Goal: Information Seeking & Learning: Learn about a topic

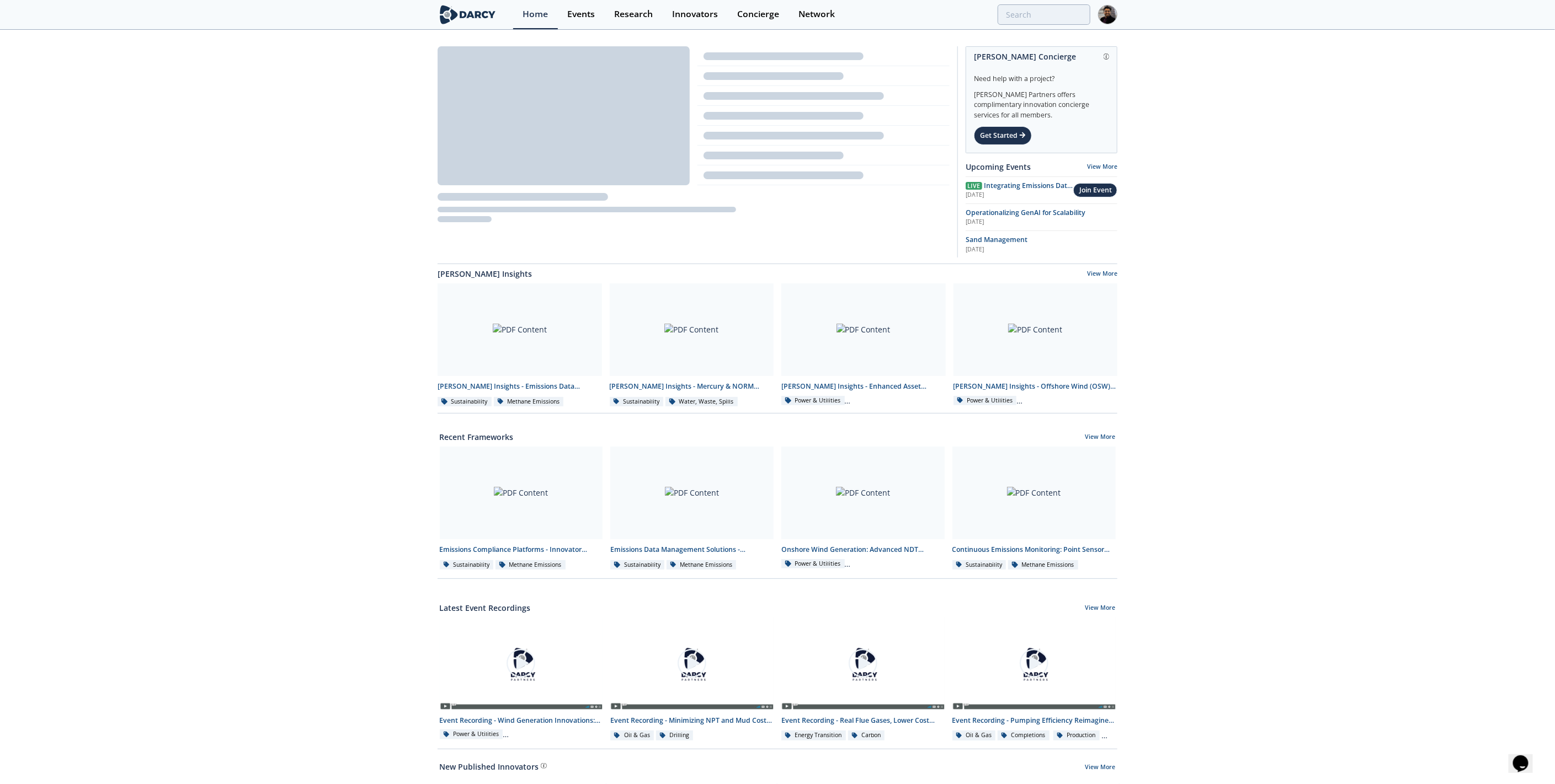
click at [572, 21] on link "Events" at bounding box center [582, 14] width 47 height 29
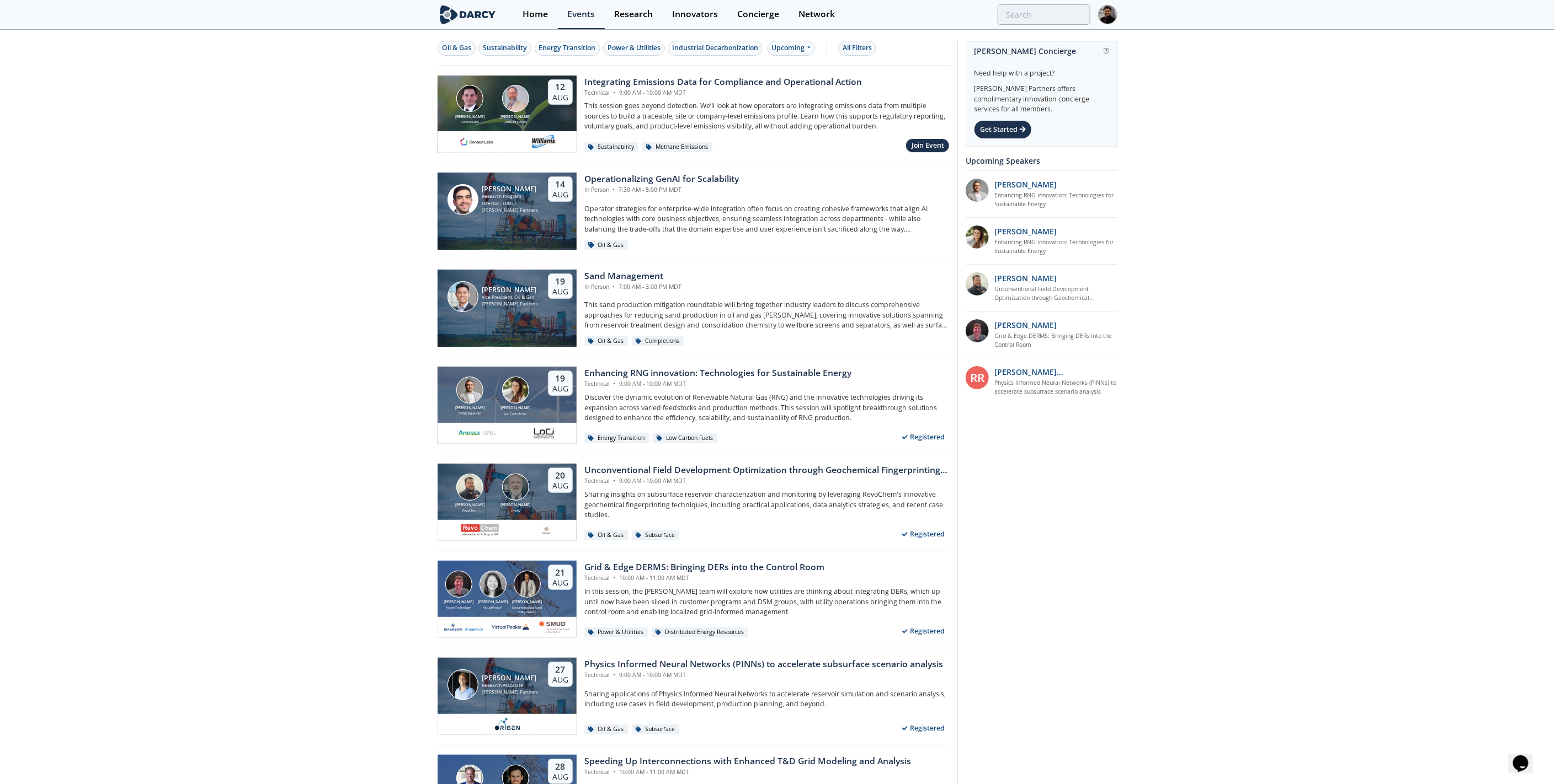
click at [450, 43] on div "Oil & Gas" at bounding box center [457, 47] width 29 height 10
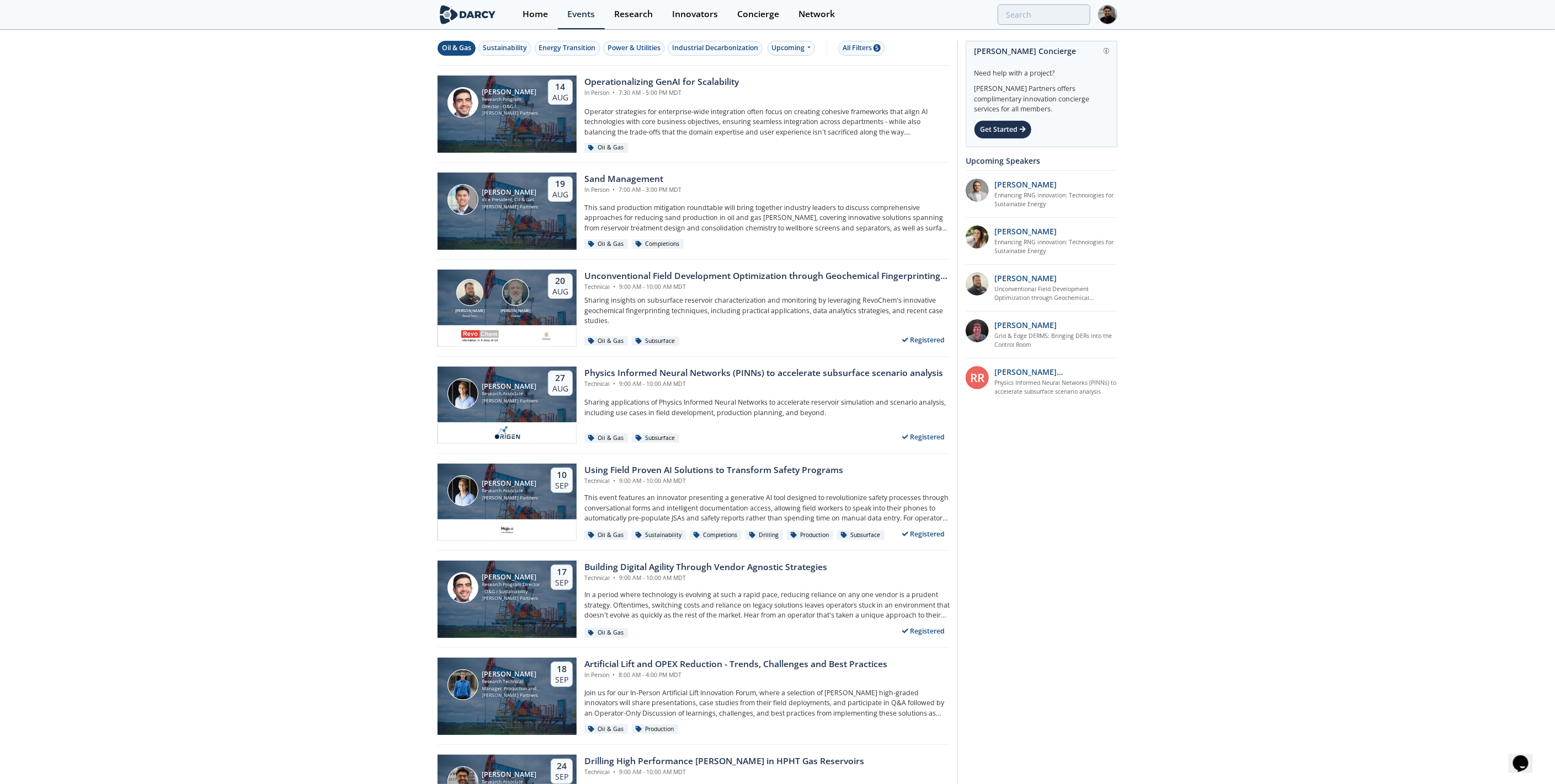
click at [788, 40] on div "Oil & Gas Sustainability Energy Transition Power & Utilities Industrial Decarbo…" at bounding box center [694, 49] width 512 height 35
click at [791, 43] on div "Upcoming" at bounding box center [791, 49] width 48 height 15
click at [784, 79] on div "Past" at bounding box center [803, 83] width 69 height 18
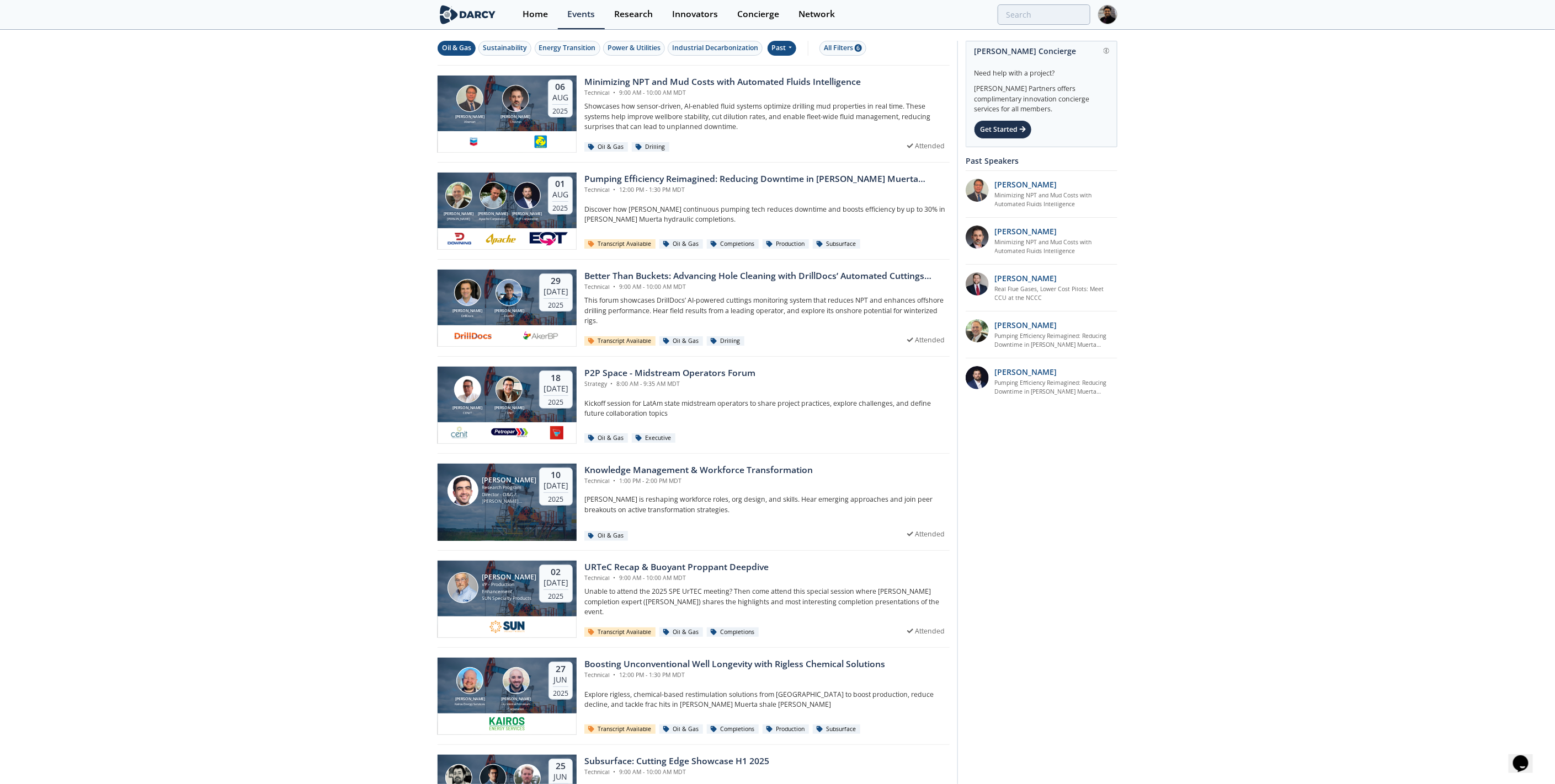
click at [515, 121] on div "Chevron" at bounding box center [515, 122] width 34 height 5
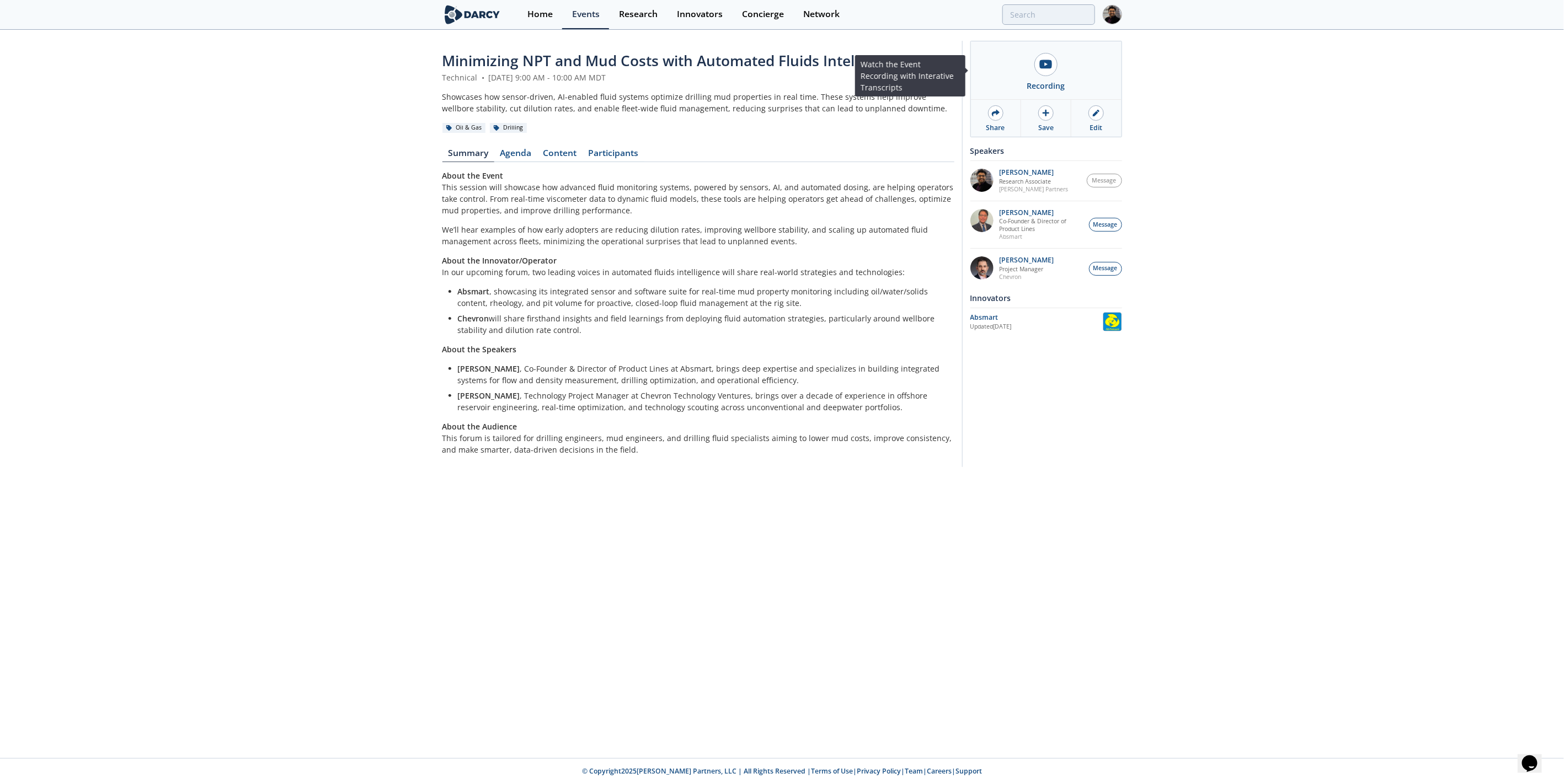
click at [1030, 86] on div "Recording" at bounding box center [1046, 85] width 38 height 11
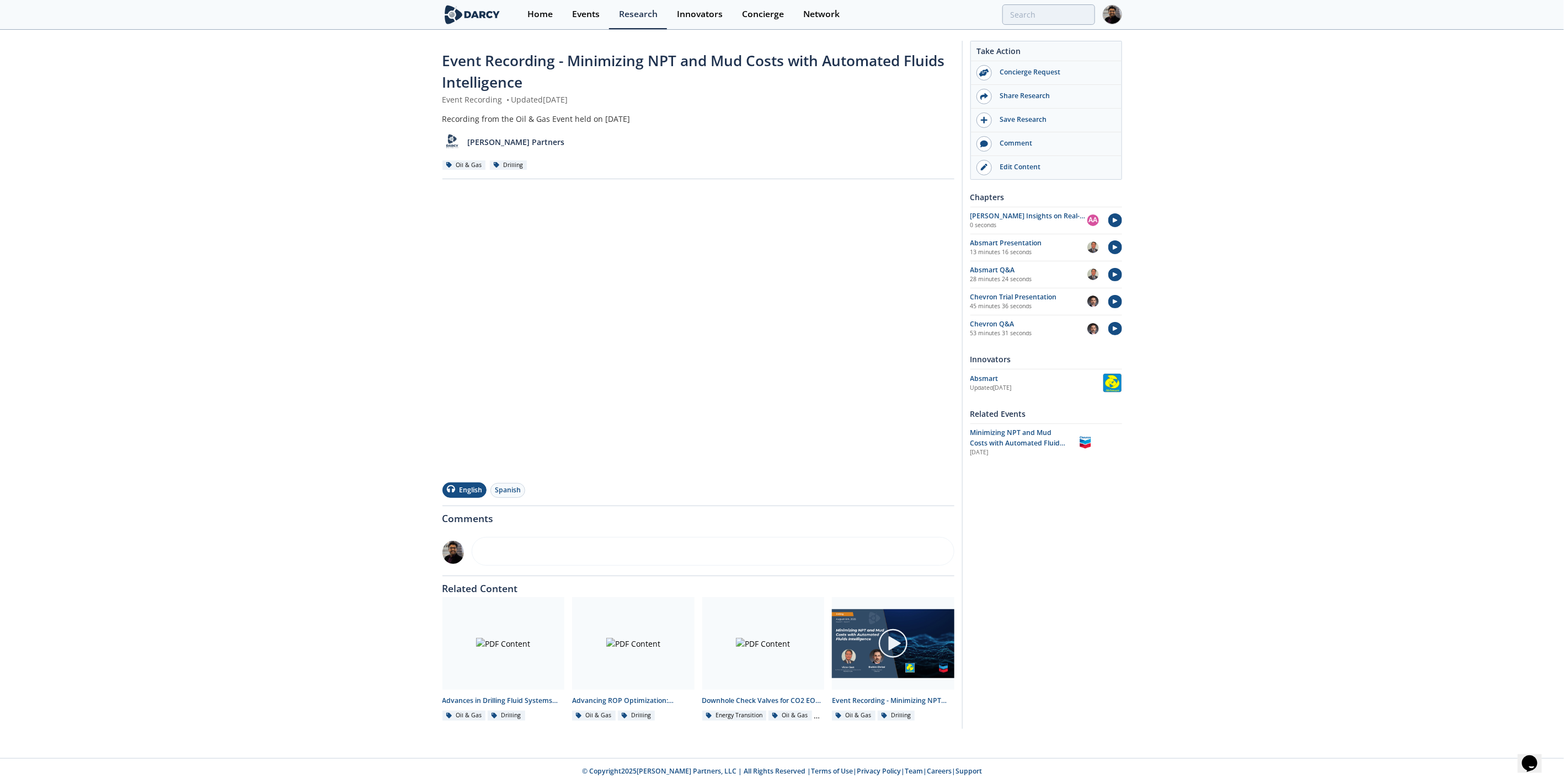
click at [397, 357] on div "Event Recording - Minimizing NPT and Mud Costs with Automated Fluids Intelligen…" at bounding box center [782, 388] width 1564 height 714
click at [206, 262] on div "Event Recording - Minimizing NPT and Mud Costs with Automated Fluids Intelligen…" at bounding box center [782, 388] width 1564 height 714
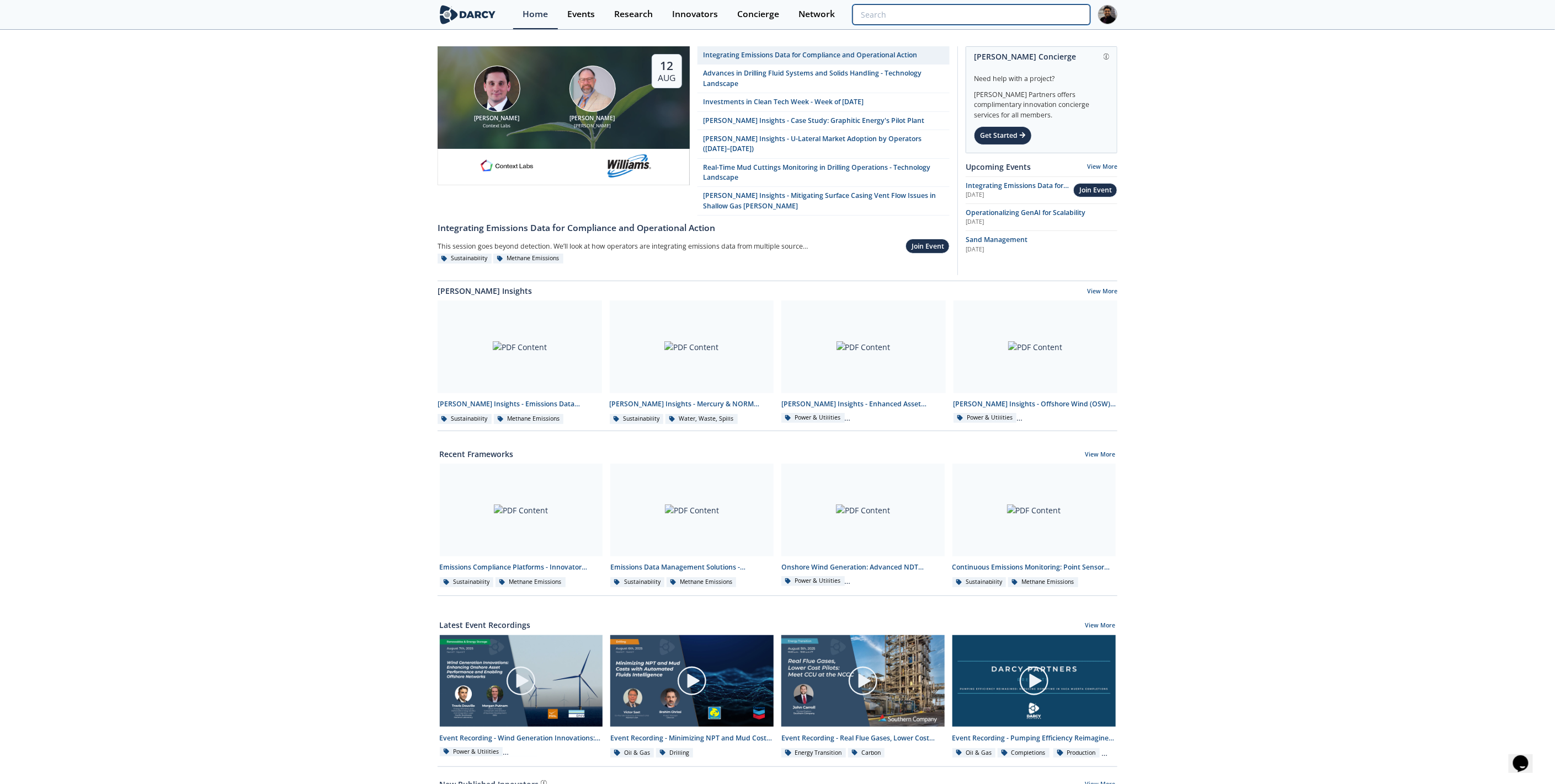
click at [1050, 11] on input "search" at bounding box center [971, 14] width 238 height 21
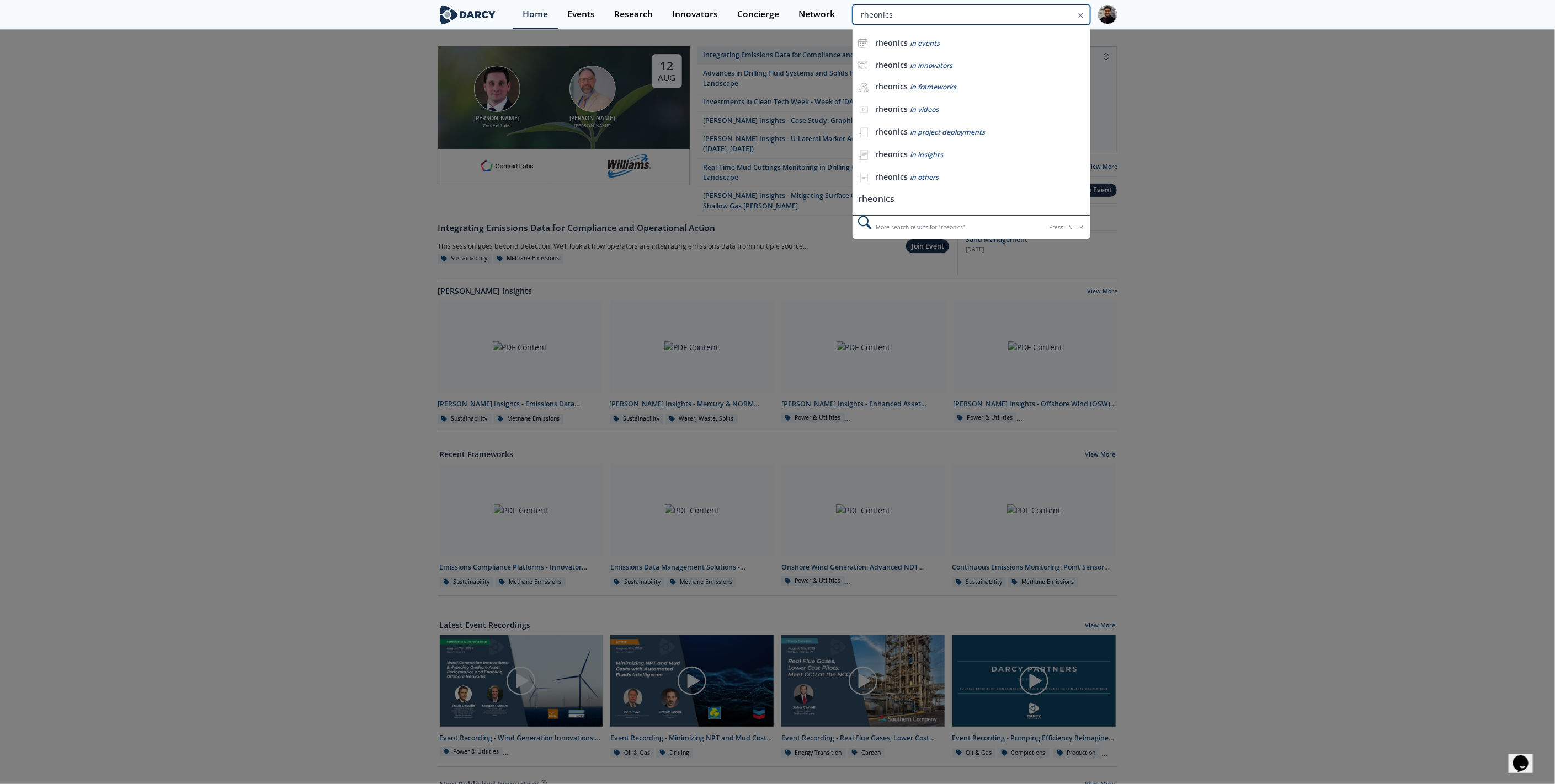
type input "rheonics"
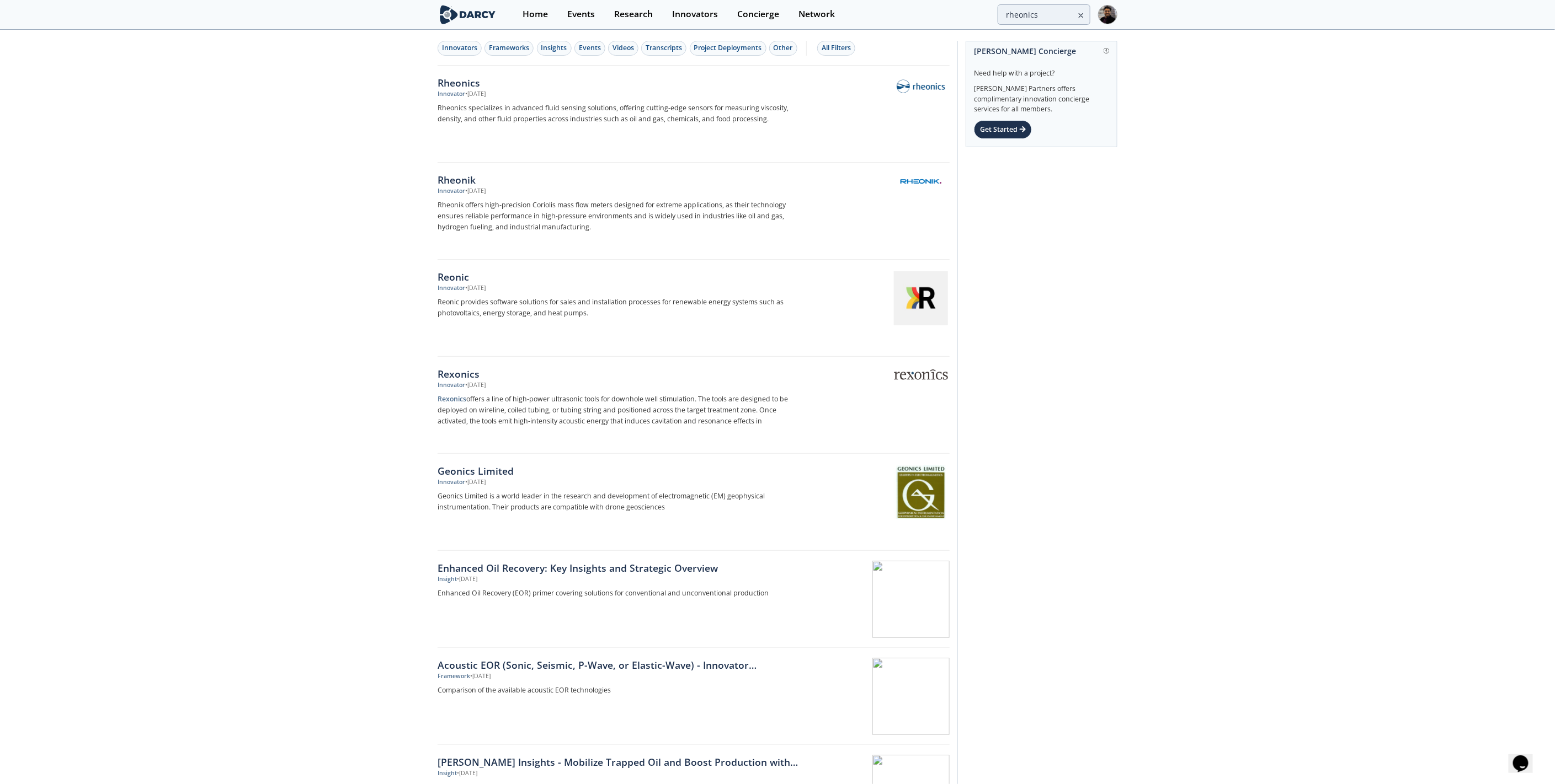
click at [542, 81] on div "Rheonics" at bounding box center [620, 82] width 365 height 14
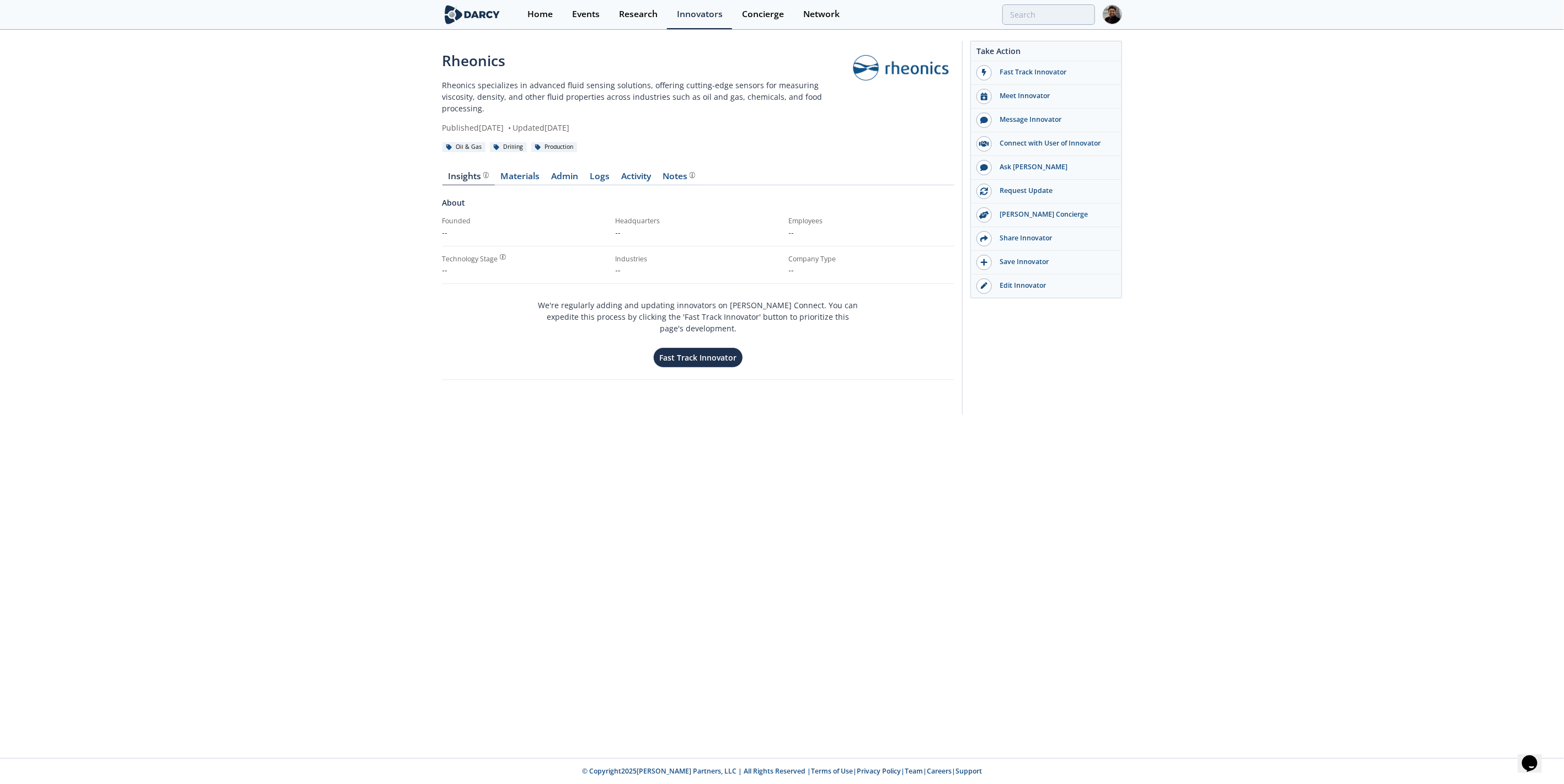
click at [522, 172] on link "Materials" at bounding box center [520, 178] width 51 height 13
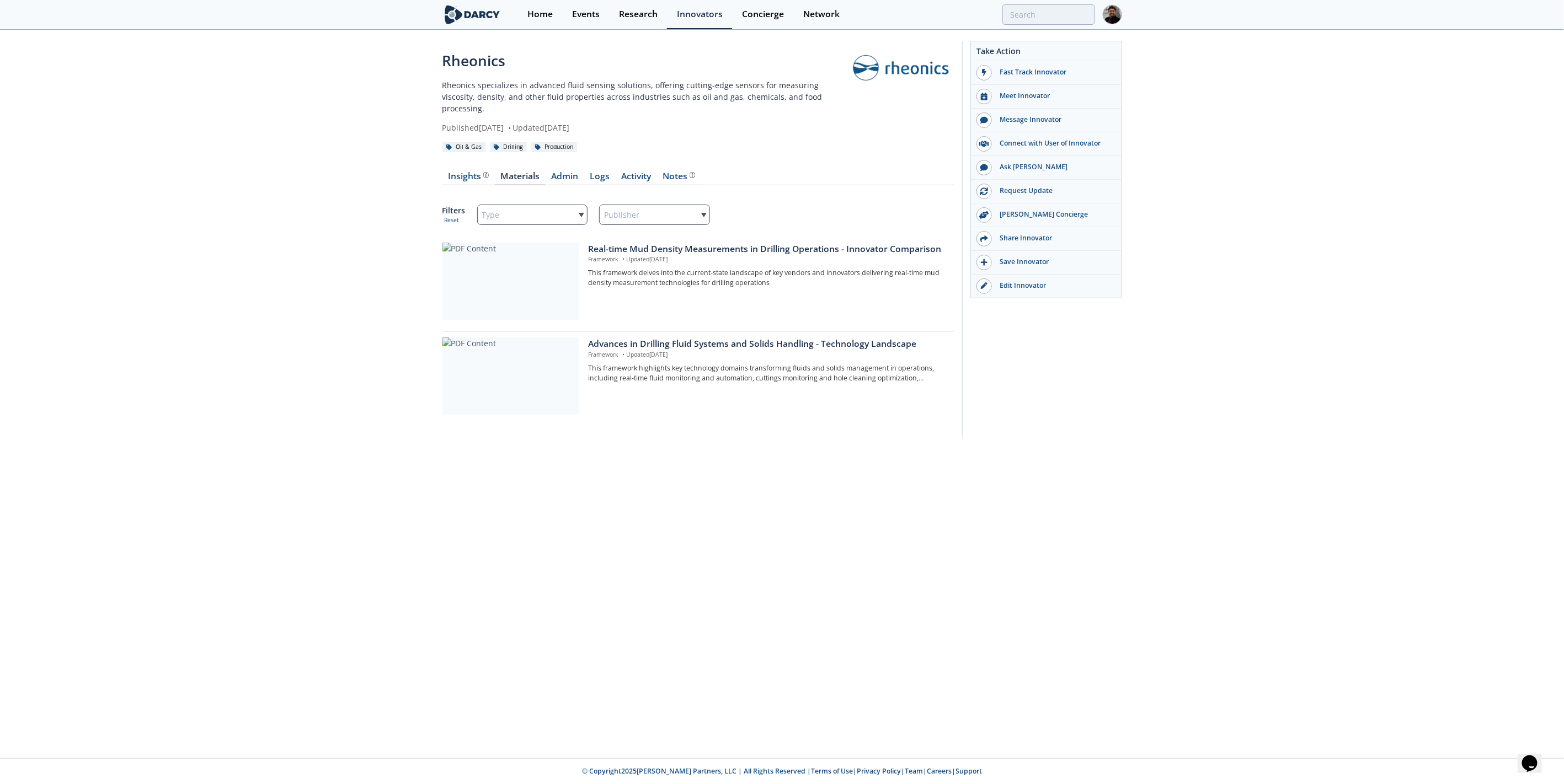
click at [527, 277] on div at bounding box center [511, 280] width 136 height 77
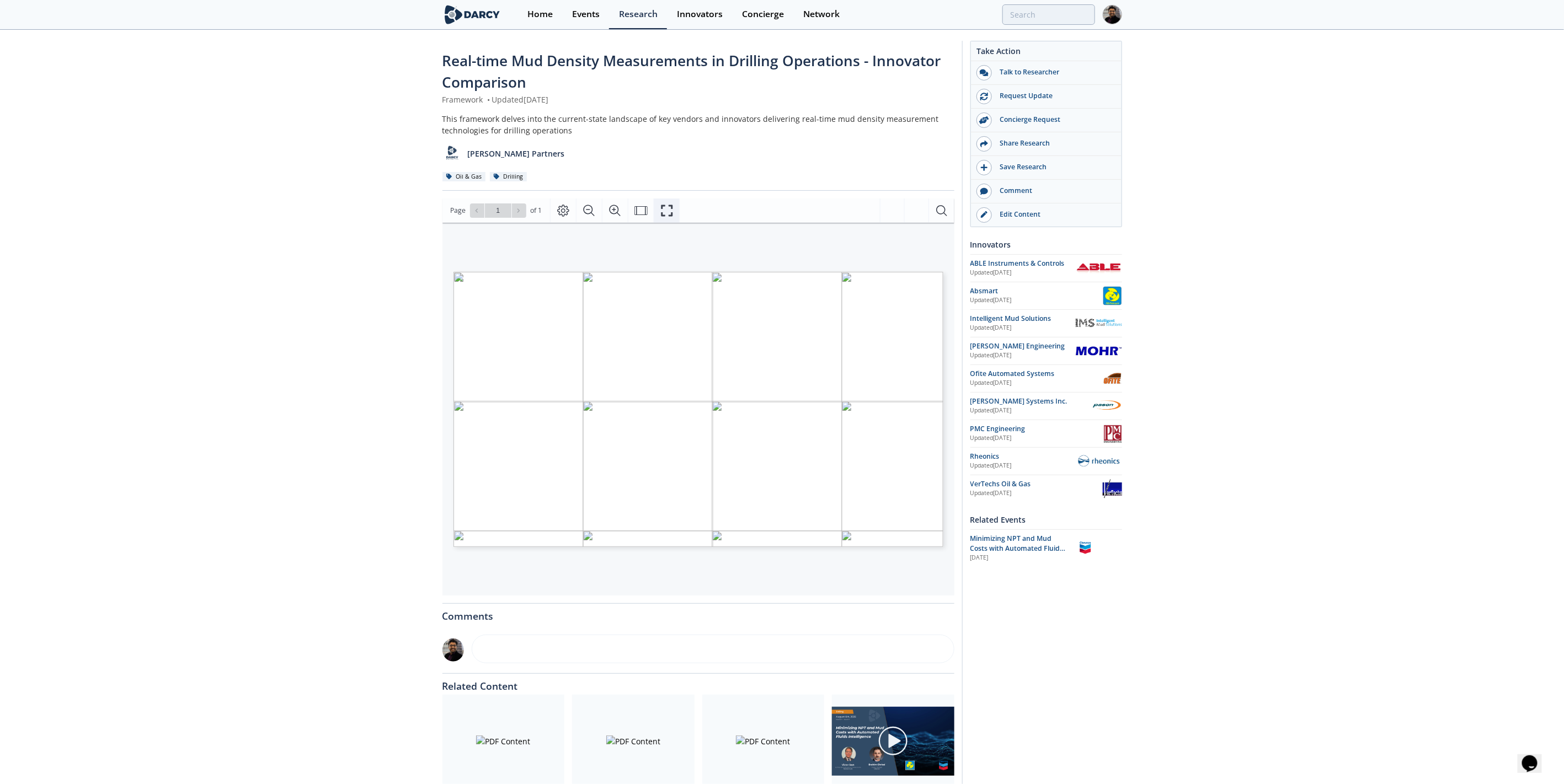
click at [662, 206] on icon "Fullscreen" at bounding box center [666, 210] width 13 height 13
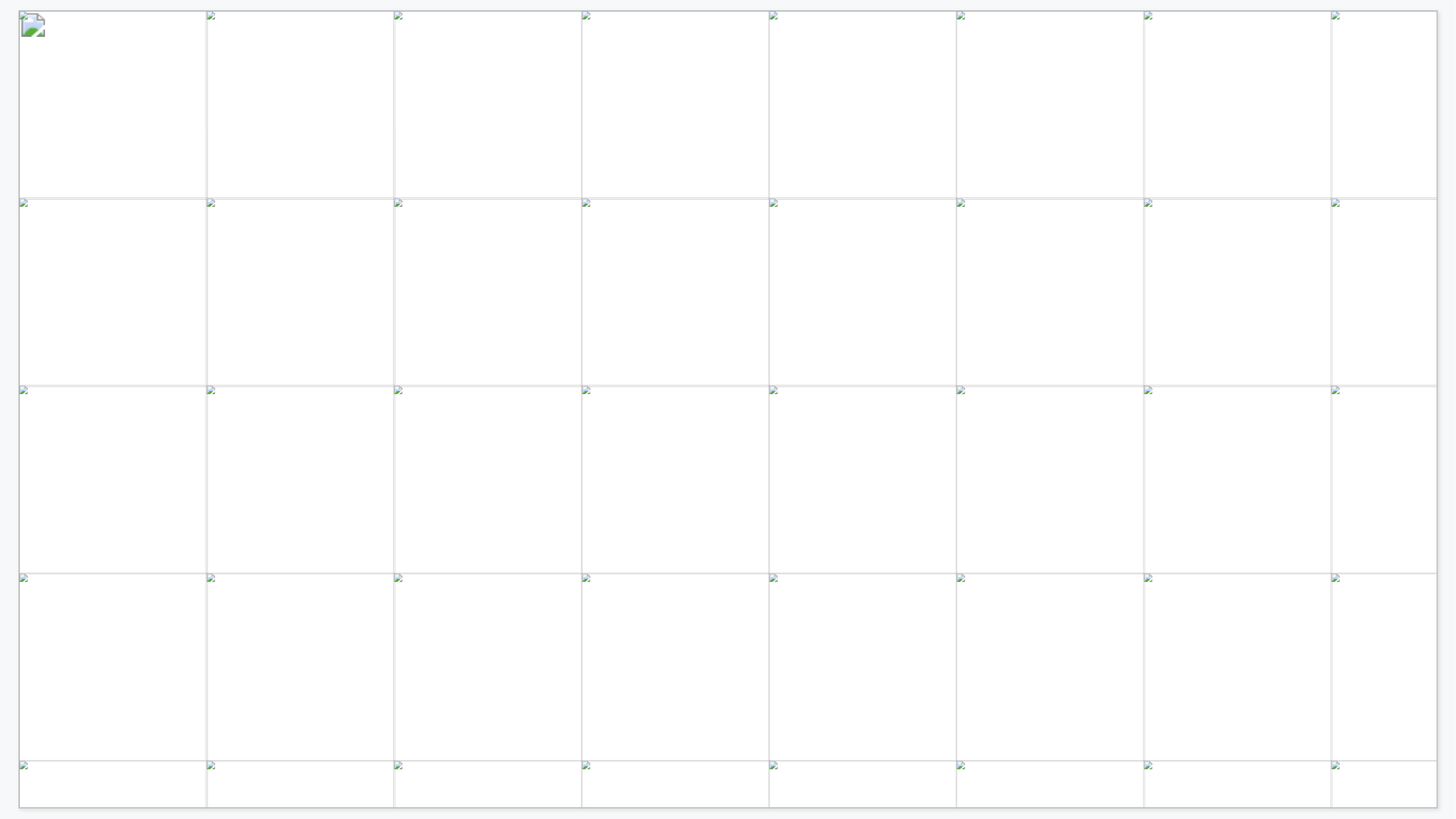
click at [1151, 509] on span "LNG density readings" at bounding box center [1166, 506] width 154 height 16
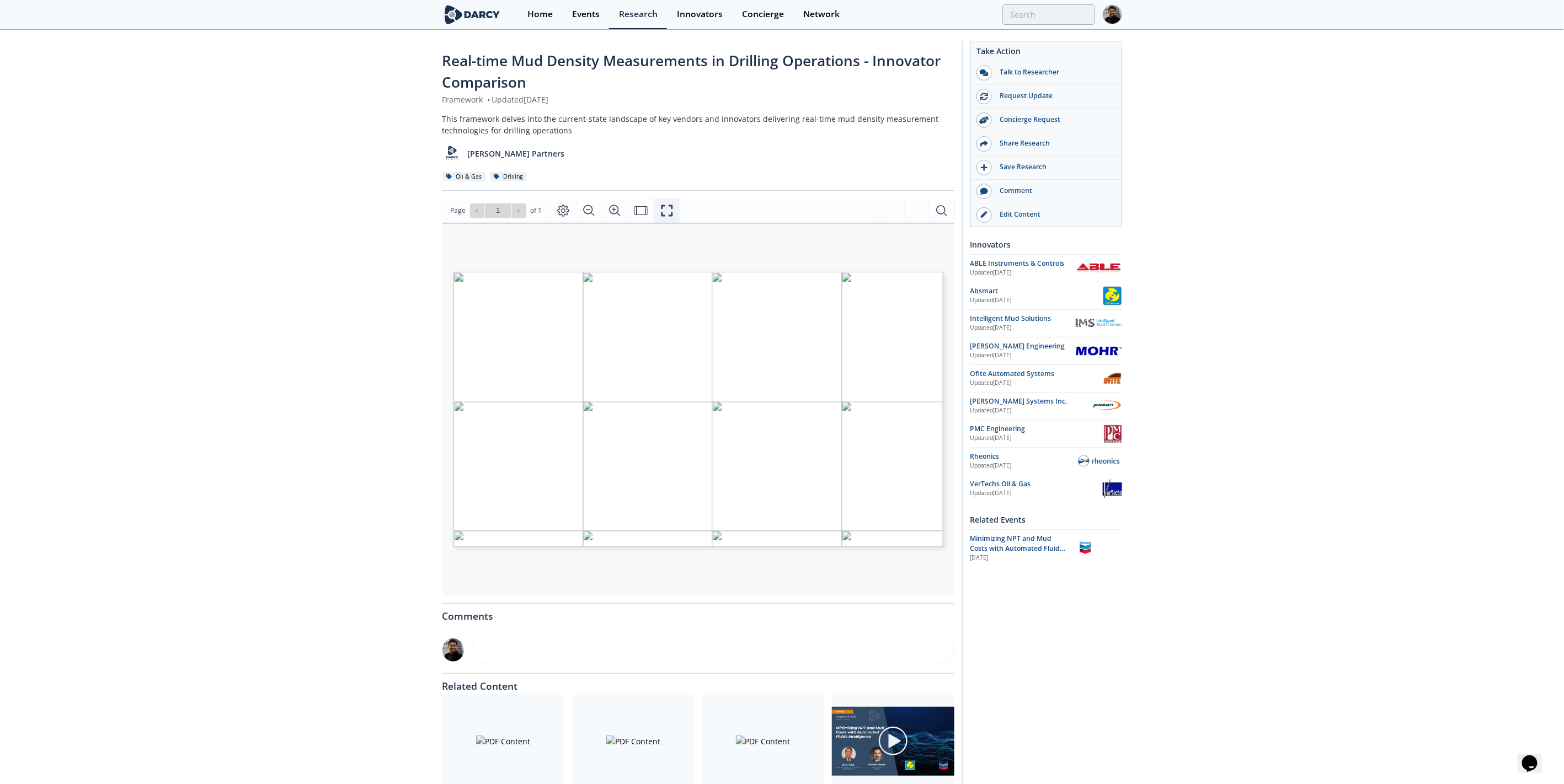
click at [660, 210] on icon "Fullscreen" at bounding box center [666, 210] width 13 height 13
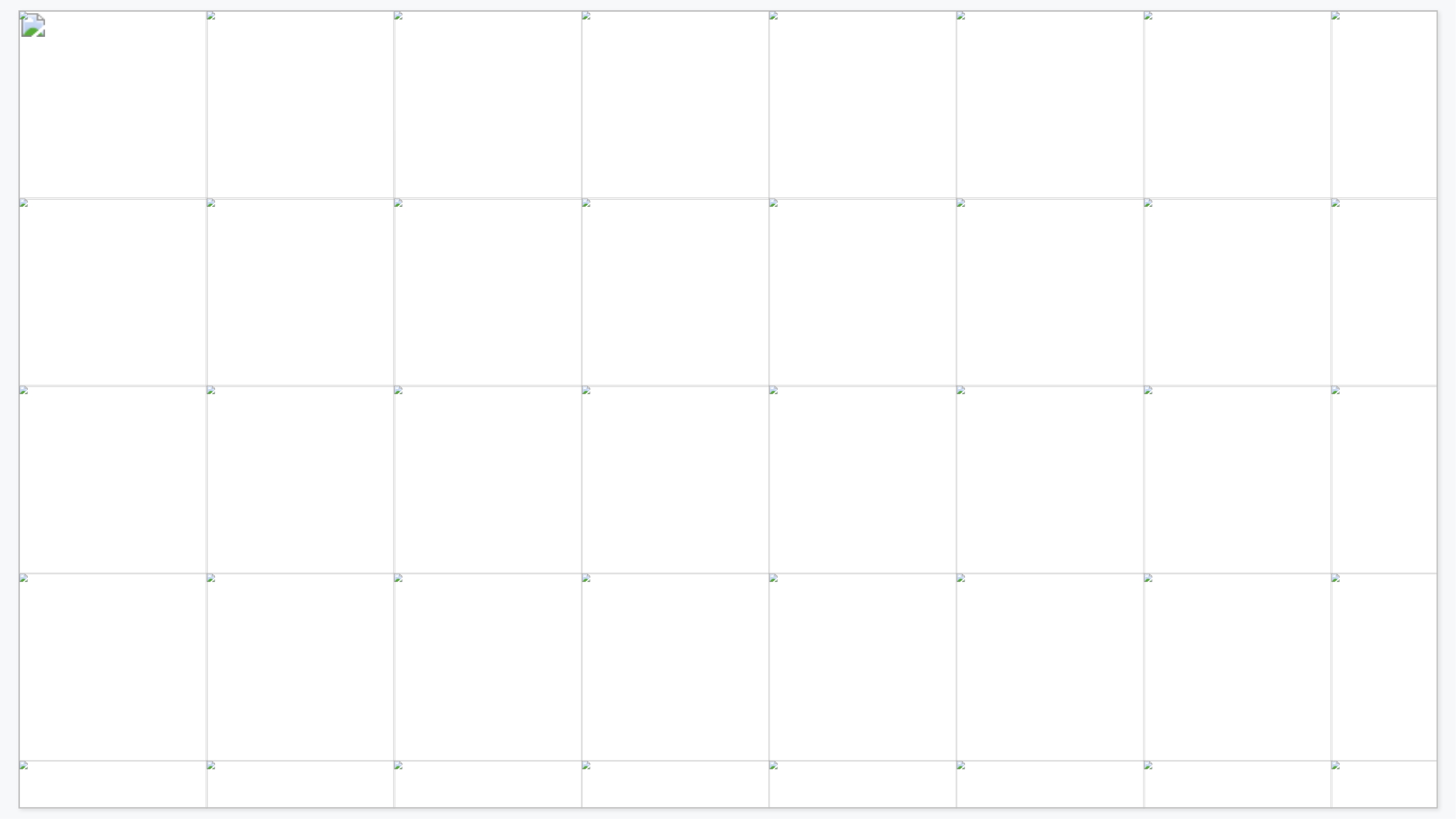
click at [1043, 504] on span "probe" at bounding box center [1037, 506] width 40 height 16
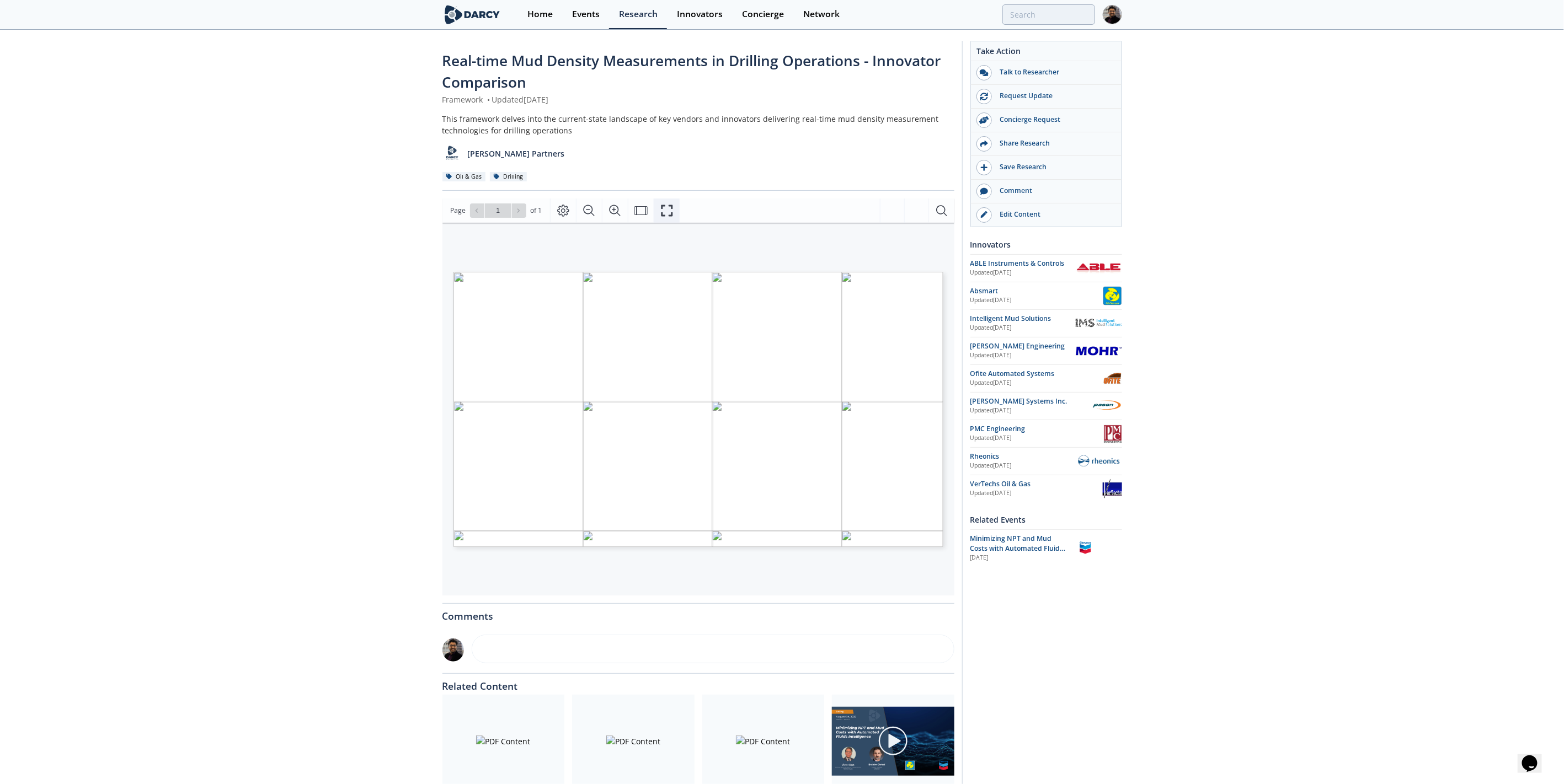
click at [666, 220] on button "Fullscreen" at bounding box center [667, 211] width 26 height 24
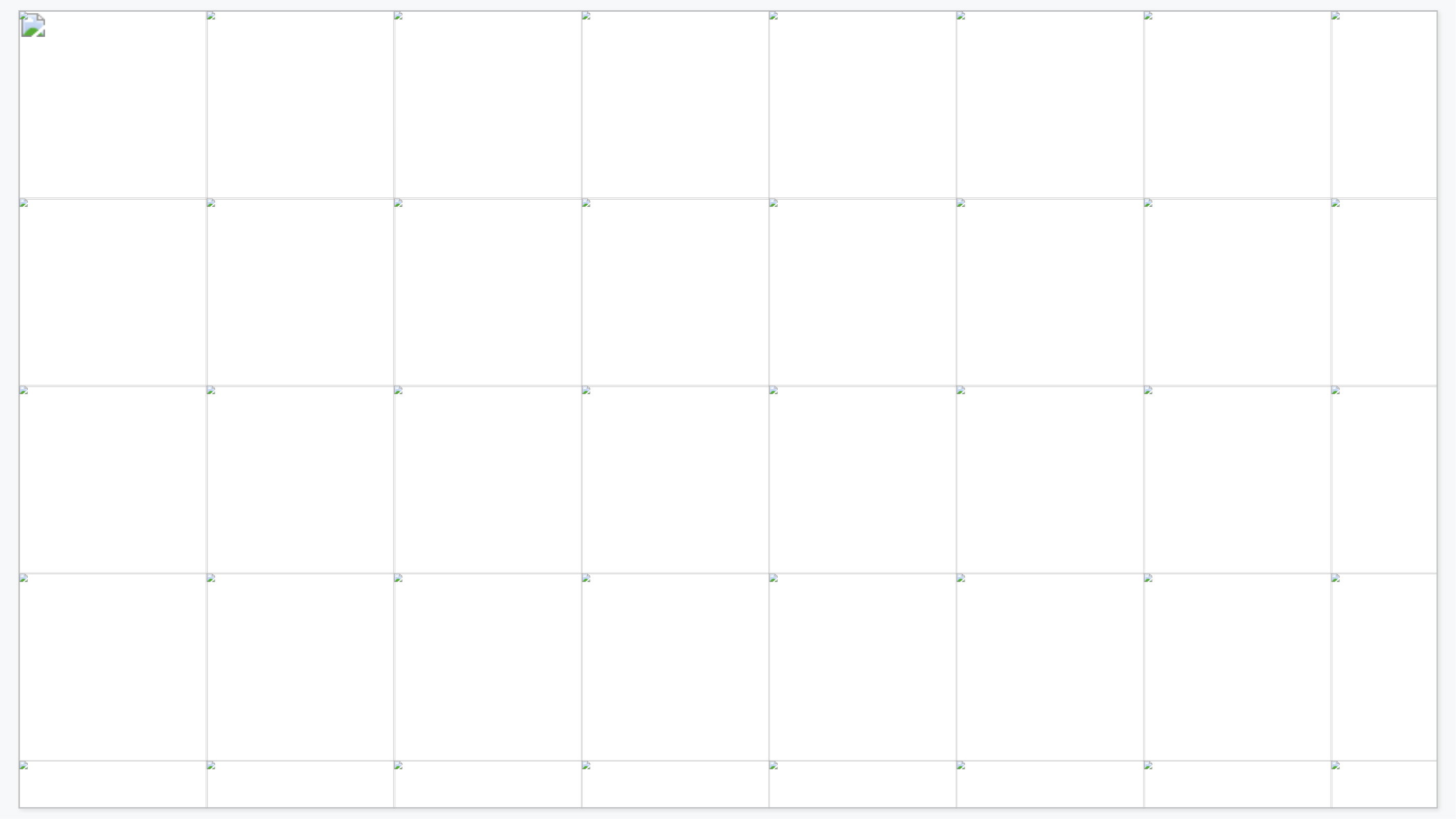
click at [240, 253] on span "RheoSense" at bounding box center [218, 254] width 77 height 12
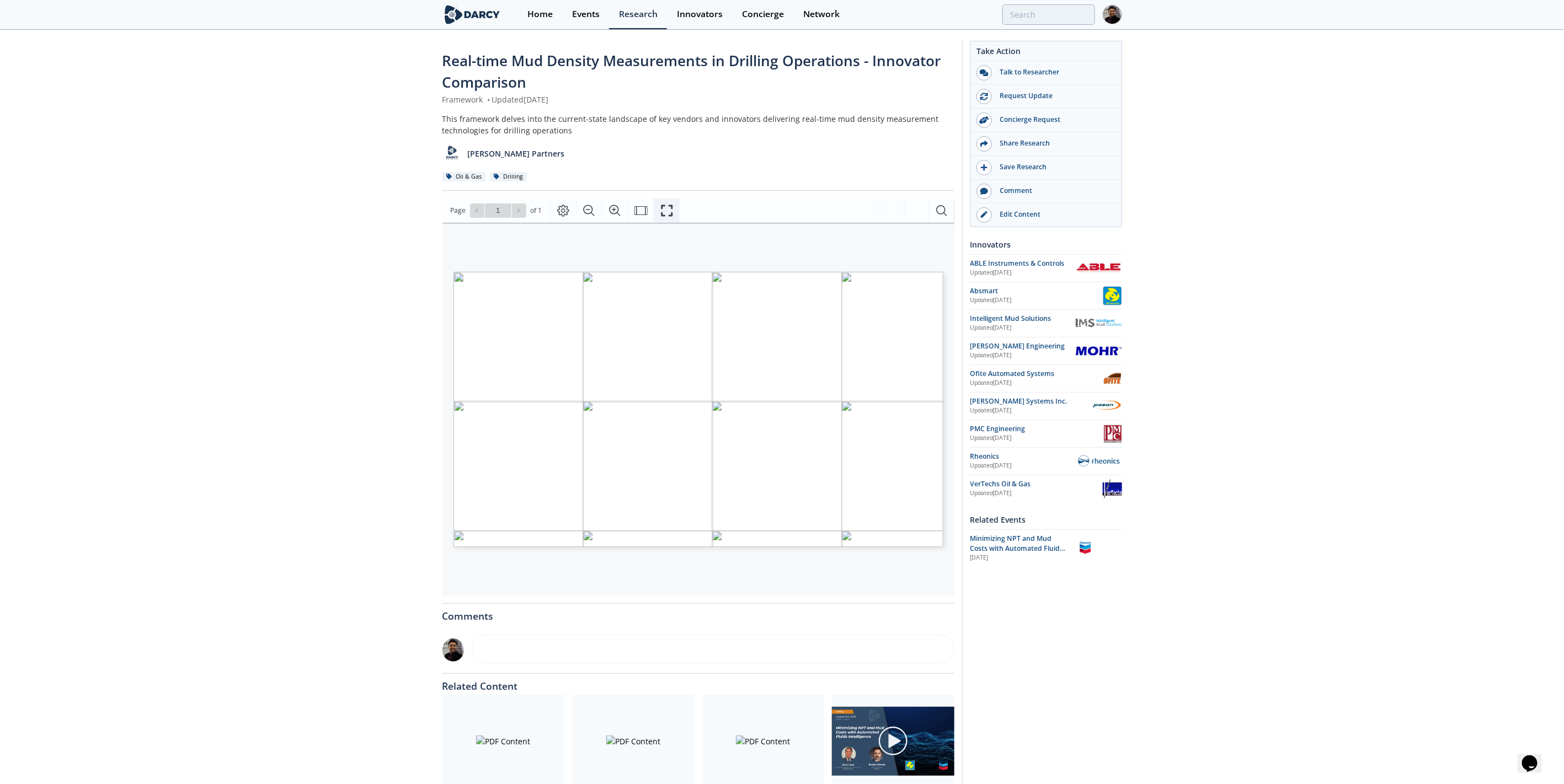
click at [674, 203] on button "Fullscreen" at bounding box center [667, 211] width 26 height 24
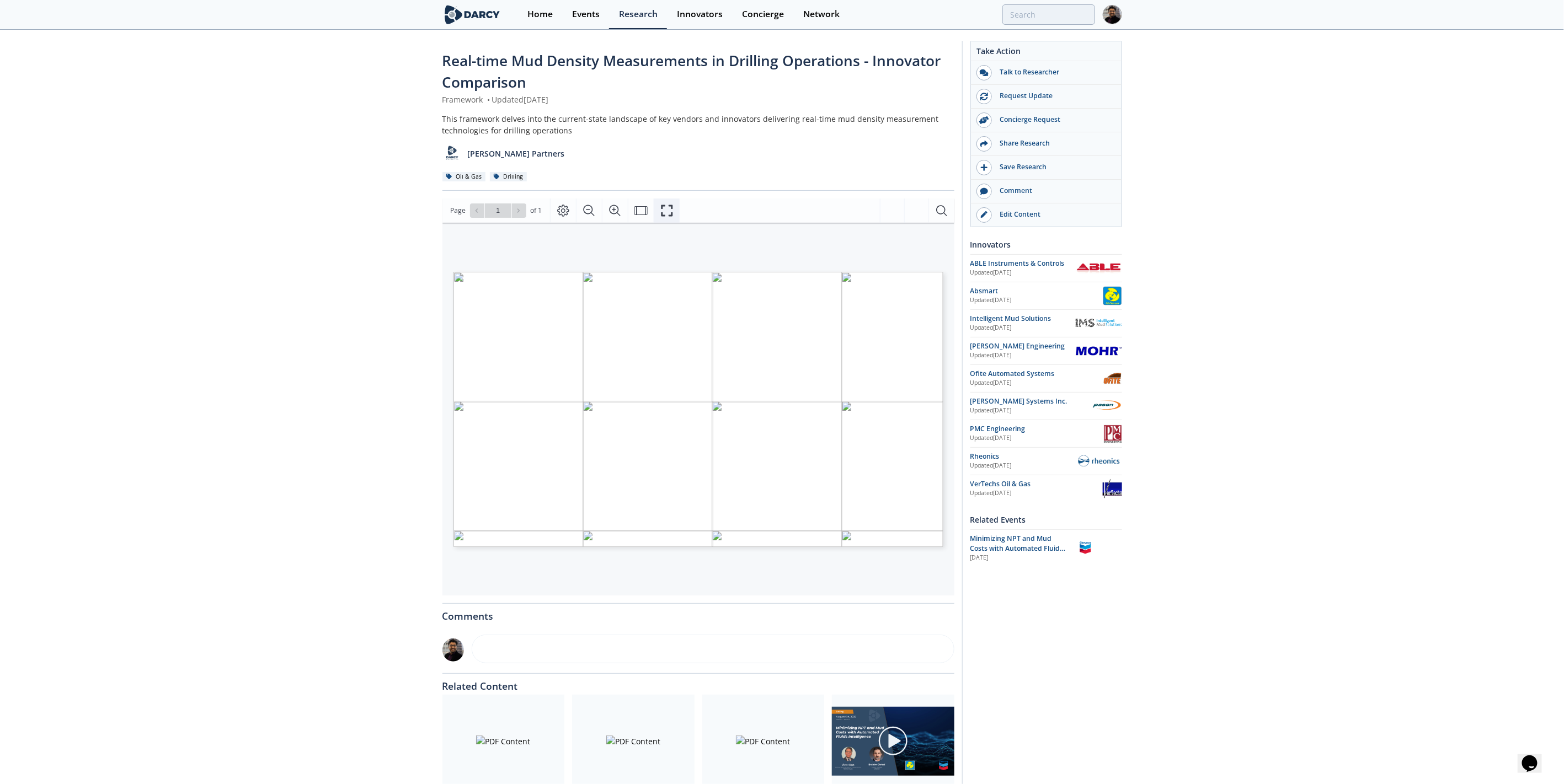
click at [667, 210] on icon "Fullscreen" at bounding box center [666, 210] width 13 height 13
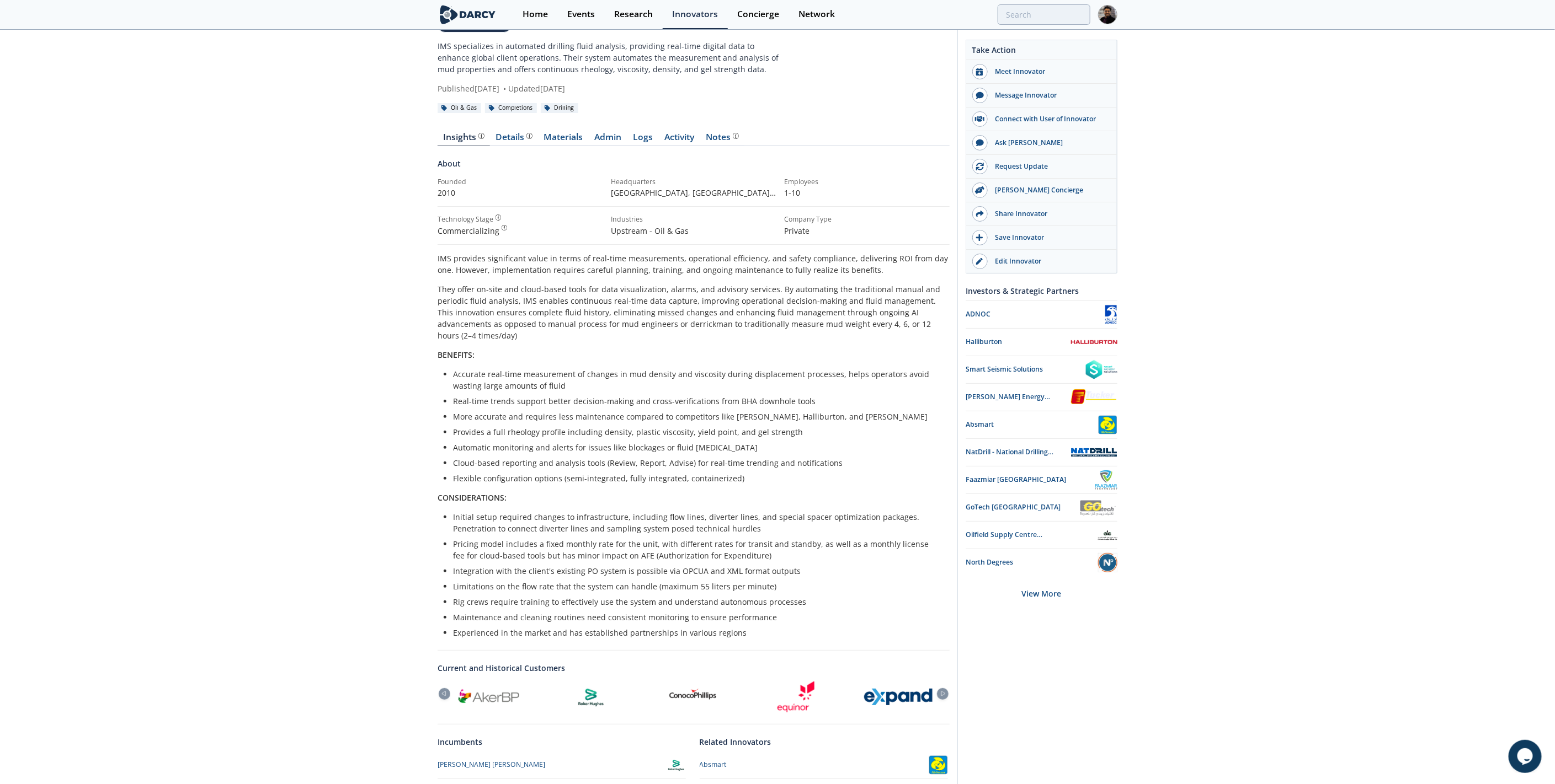
scroll to position [61, 0]
click at [500, 133] on div "Details" at bounding box center [515, 136] width 37 height 9
